Goal: Communication & Community: Participate in discussion

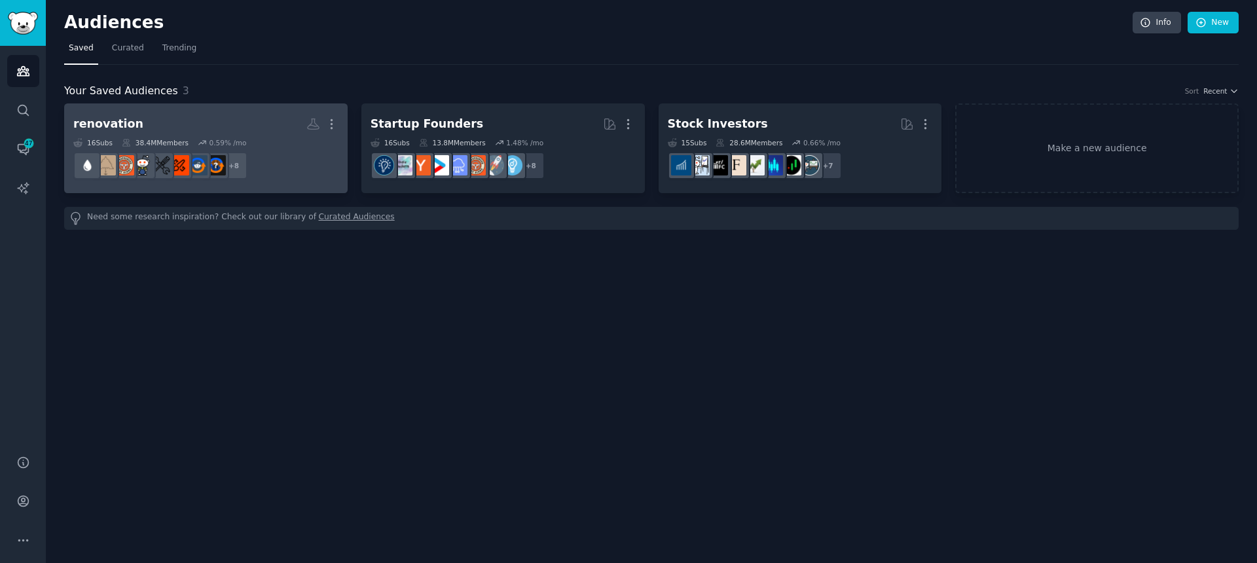
click at [202, 118] on h2 "renovation Custom Audience More" at bounding box center [205, 124] width 265 height 23
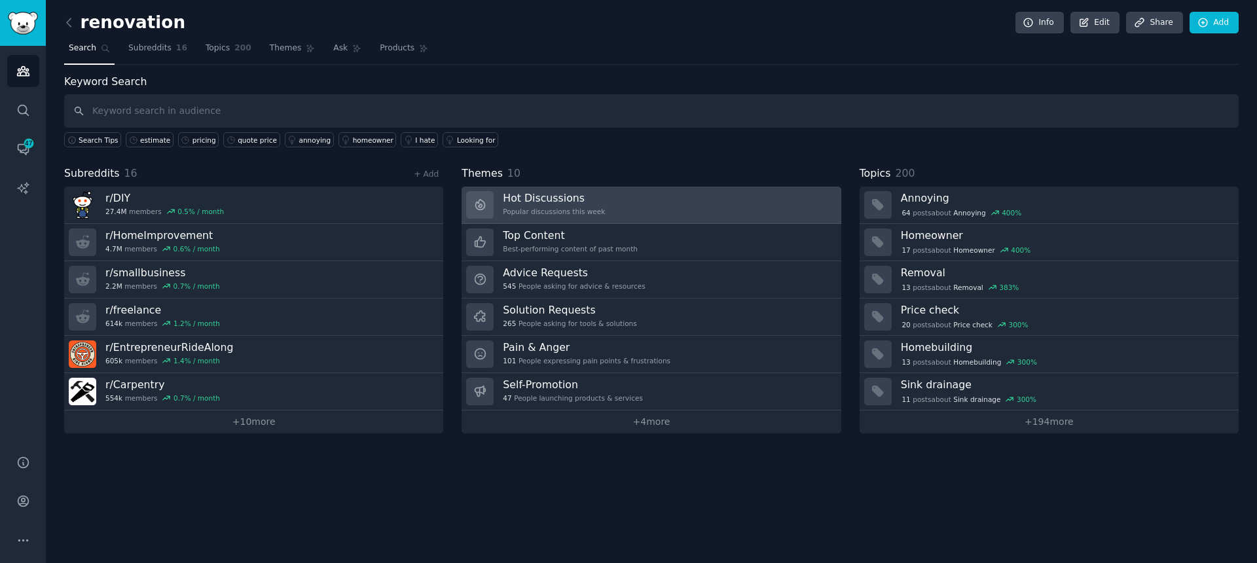
click at [526, 195] on h3 "Hot Discussions" at bounding box center [554, 198] width 102 height 14
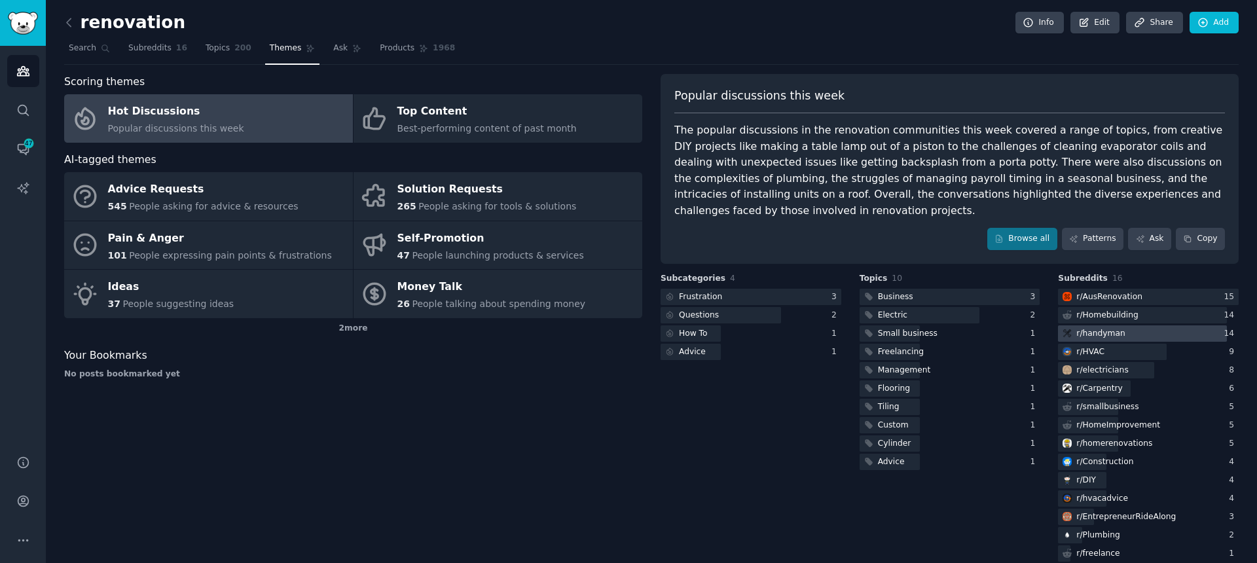
click at [1089, 336] on div "r/ handyman" at bounding box center [1100, 334] width 48 height 12
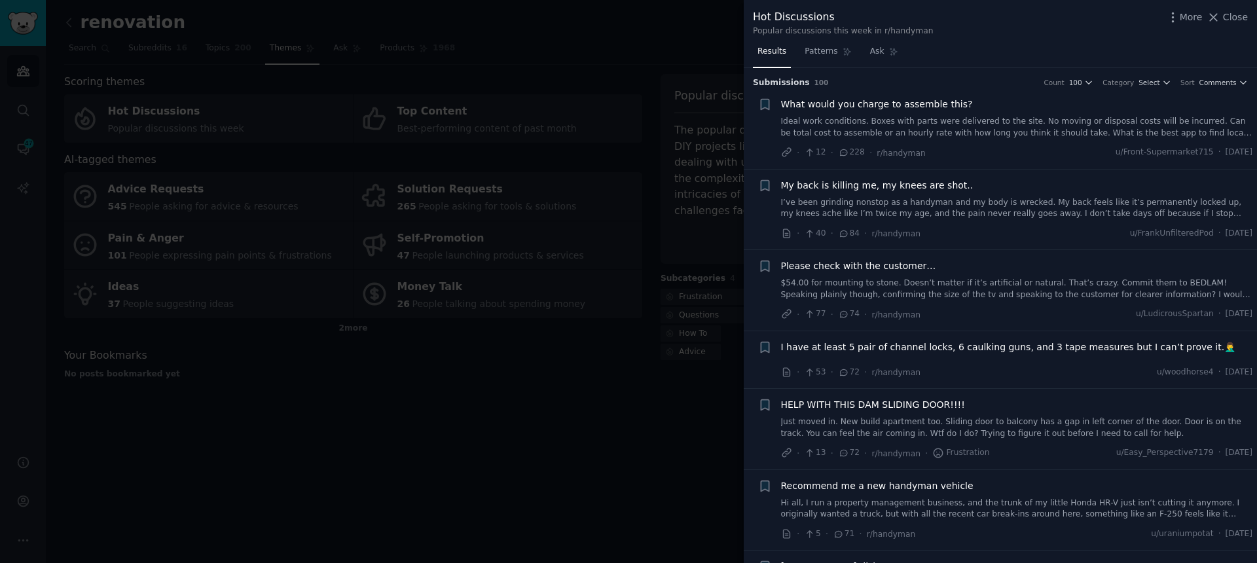
click at [853, 150] on span "228" at bounding box center [851, 153] width 27 height 12
click at [896, 103] on span "What would you charge to assemble this?" at bounding box center [877, 105] width 192 height 14
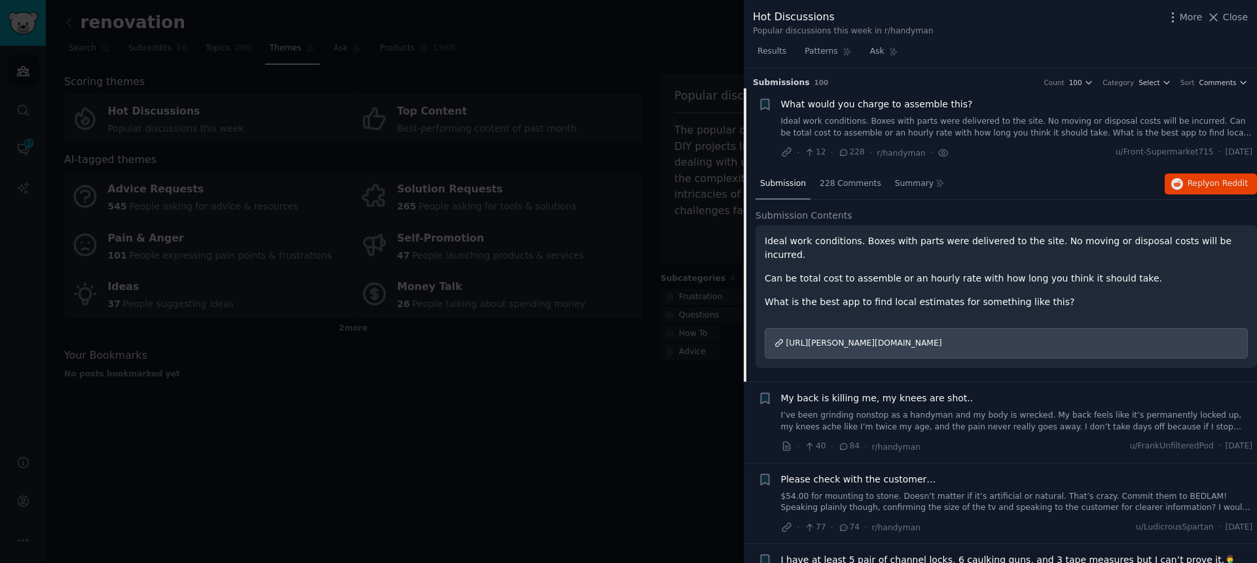
scroll to position [21, 0]
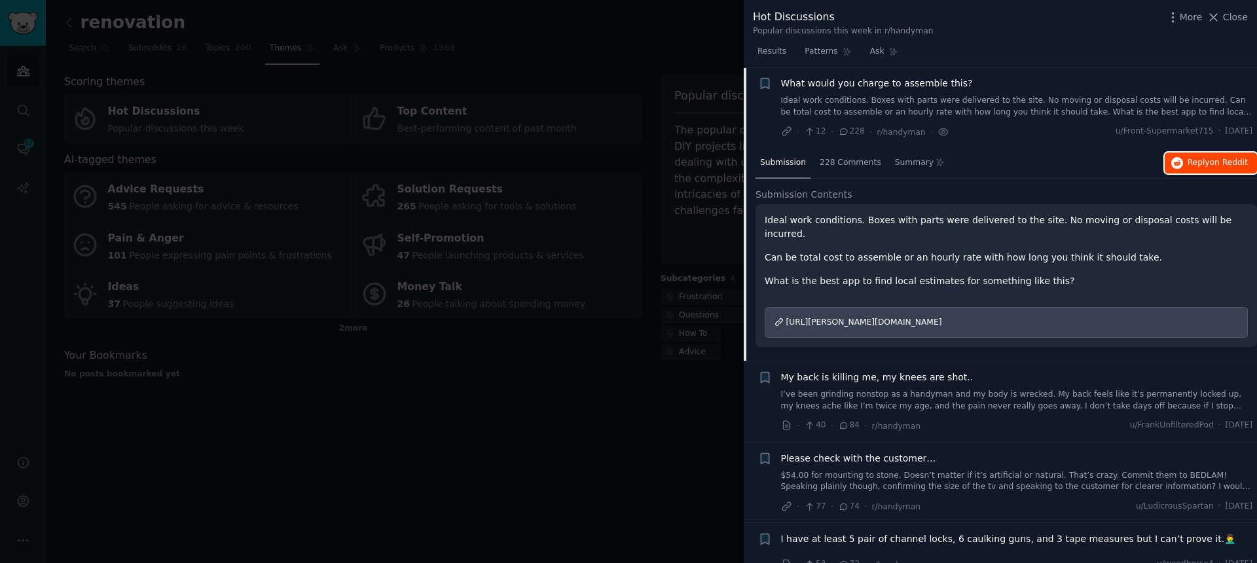
click at [1188, 162] on span "Reply on Reddit" at bounding box center [1218, 163] width 60 height 12
